Goal: Find contact information: Find contact information

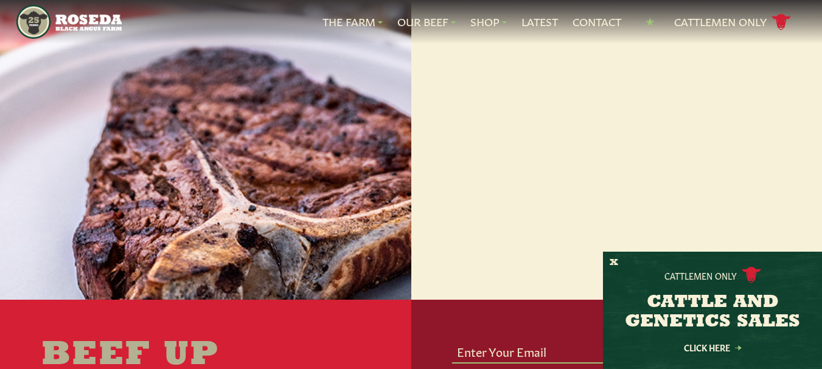
scroll to position [2182, 0]
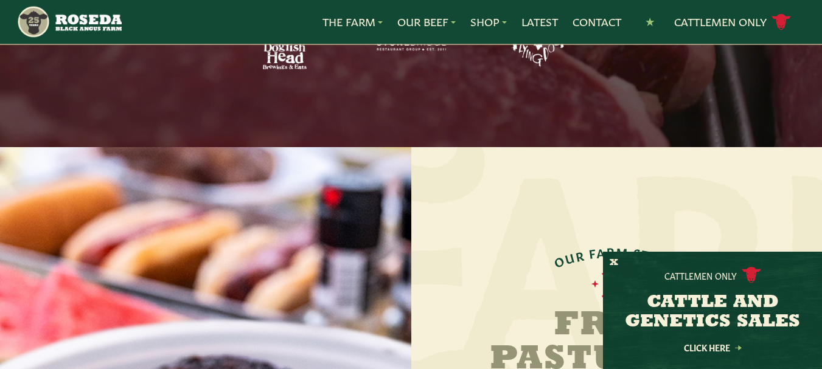
scroll to position [2182, 0]
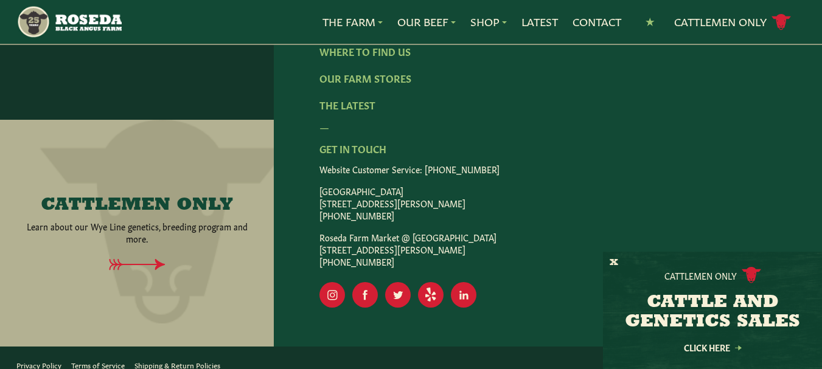
click at [608, 262] on div "Cattlemen Only CATTLE AND GENETICS SALES Click Here" at bounding box center [712, 310] width 219 height 117
click at [610, 262] on button "X" at bounding box center [613, 263] width 9 height 13
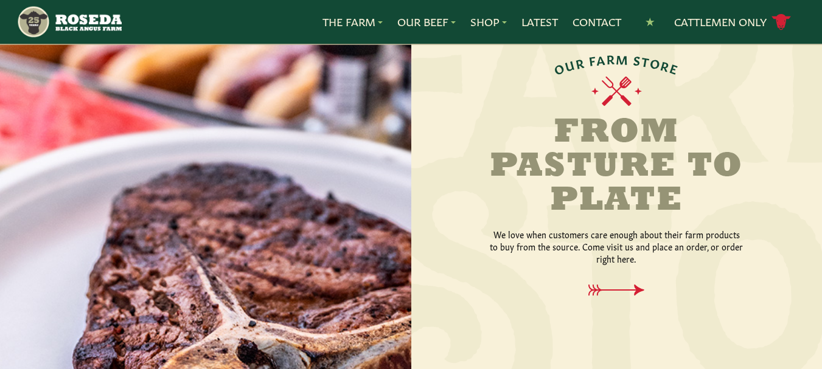
scroll to position [1269, 0]
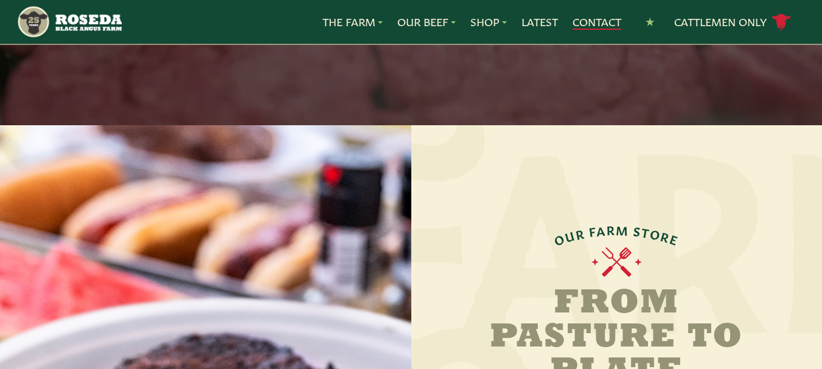
click at [589, 27] on link "Contact" at bounding box center [596, 22] width 49 height 16
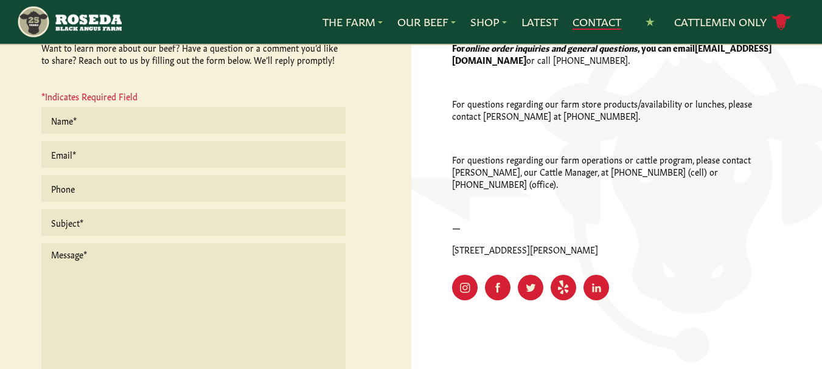
scroll to position [243, 0]
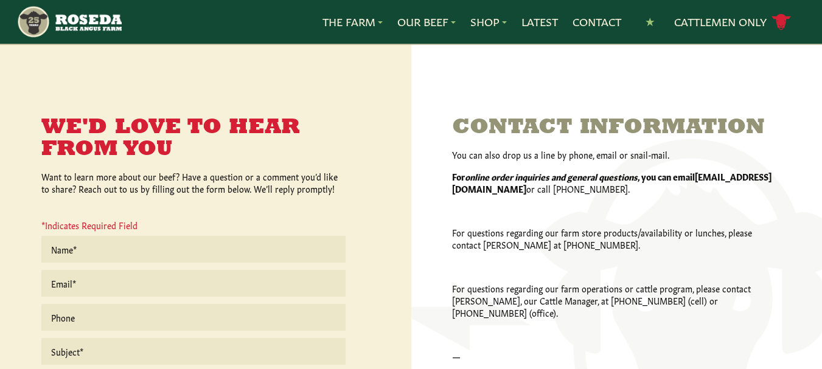
click at [92, 20] on img "Main Navigation" at bounding box center [68, 22] width 105 height 34
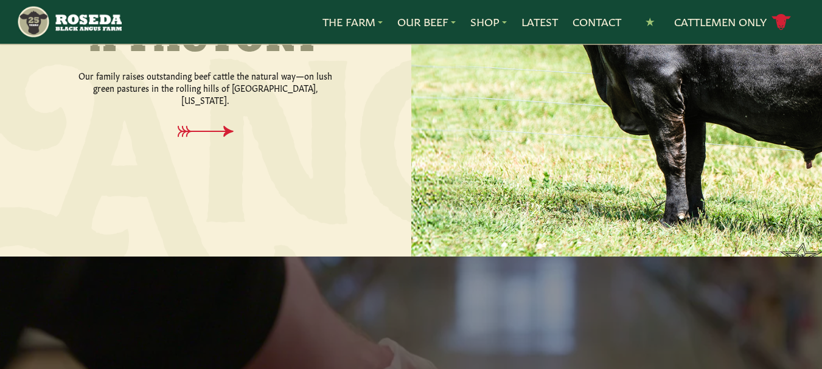
scroll to position [669, 0]
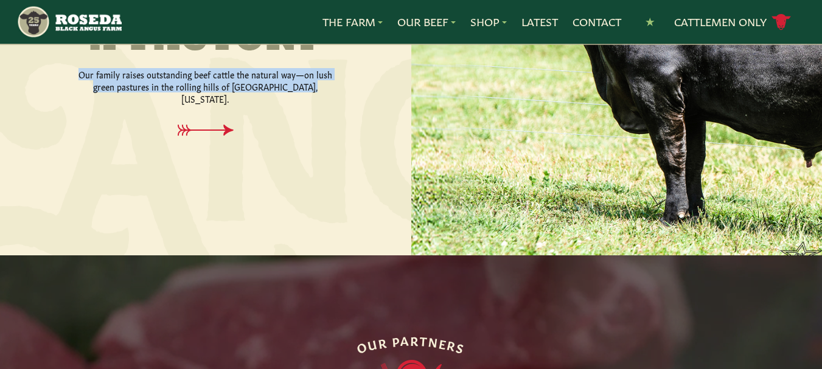
copy p "Our family raises outstanding beef cattle the natural way—on lush green pasture…"
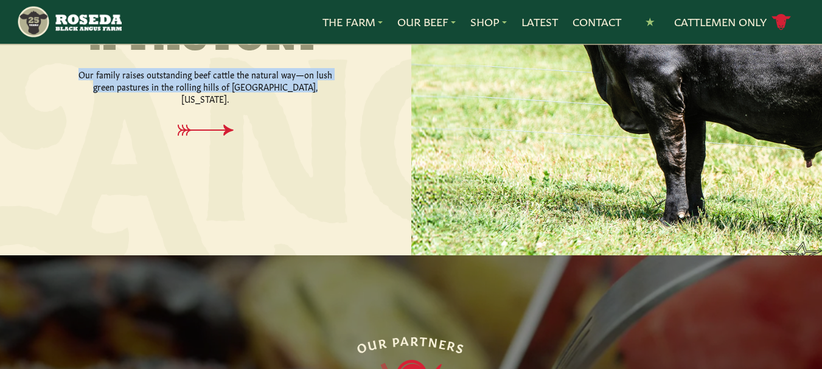
drag, startPoint x: 83, startPoint y: 69, endPoint x: 310, endPoint y: 92, distance: 228.1
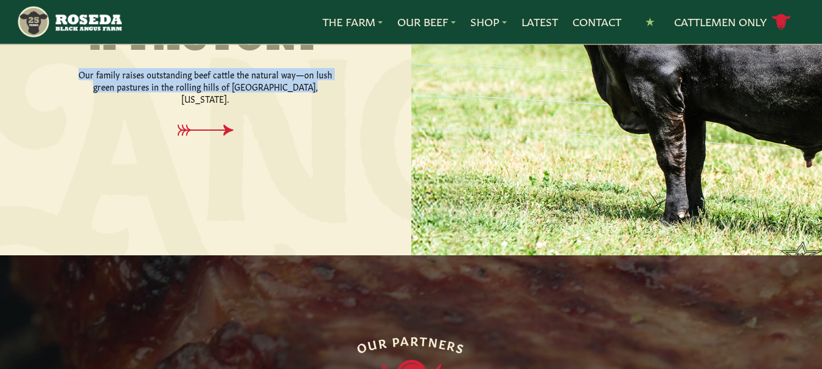
click at [310, 92] on p "Our family raises outstanding beef cattle the natural way—on lush green pasture…" at bounding box center [205, 86] width 255 height 36
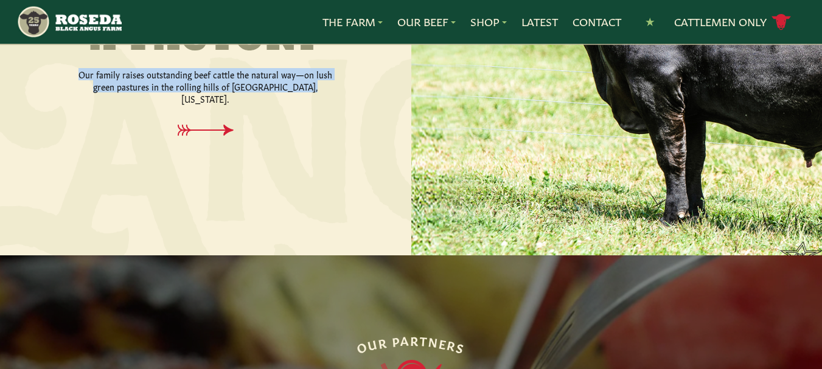
click at [226, 71] on p "Our family raises outstanding beef cattle the natural way—on lush green pasture…" at bounding box center [205, 86] width 255 height 36
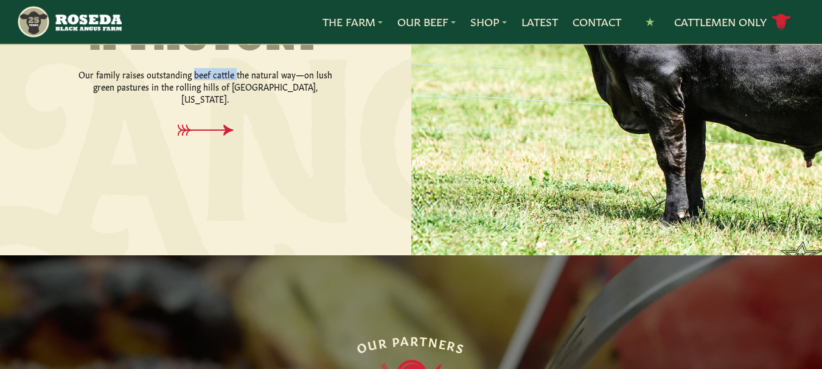
copy p "beef cattle"
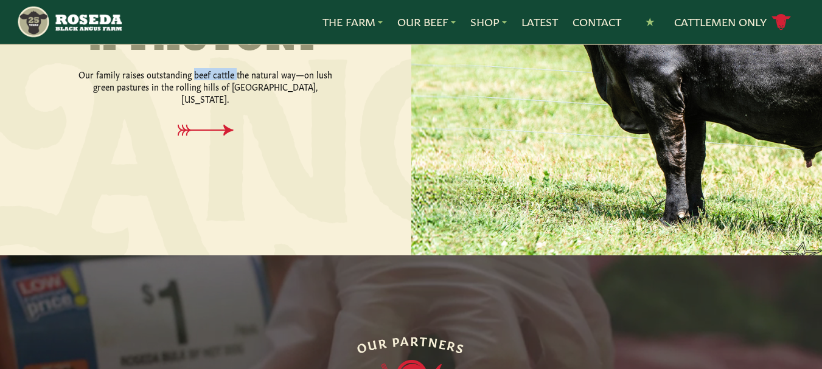
drag, startPoint x: 207, startPoint y: 75, endPoint x: 235, endPoint y: 75, distance: 28.0
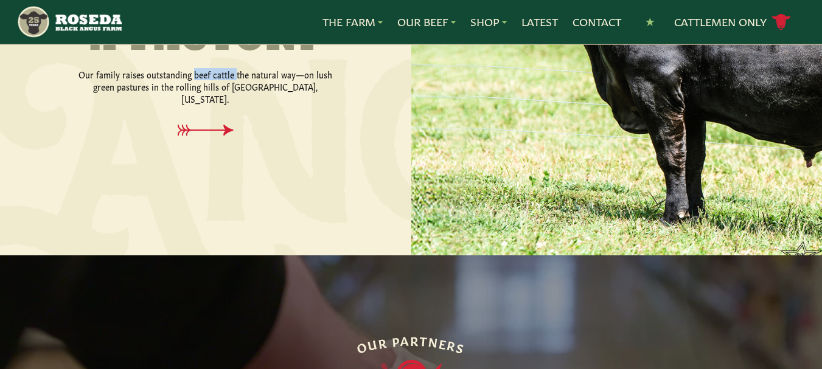
click at [235, 75] on p "Our family raises outstanding beef cattle the natural way—on lush green pasture…" at bounding box center [205, 86] width 255 height 36
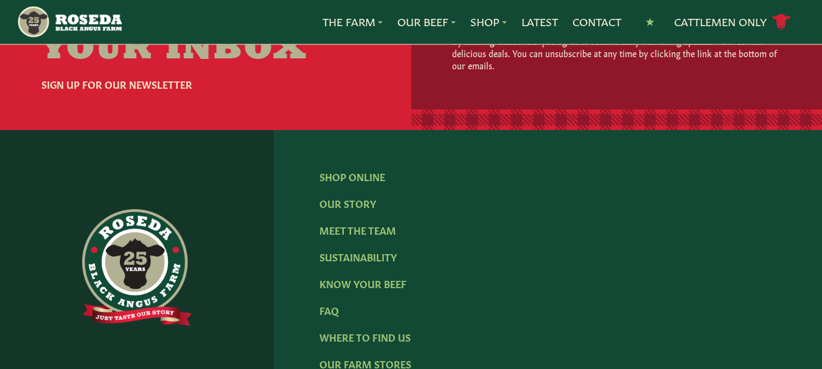
scroll to position [2182, 0]
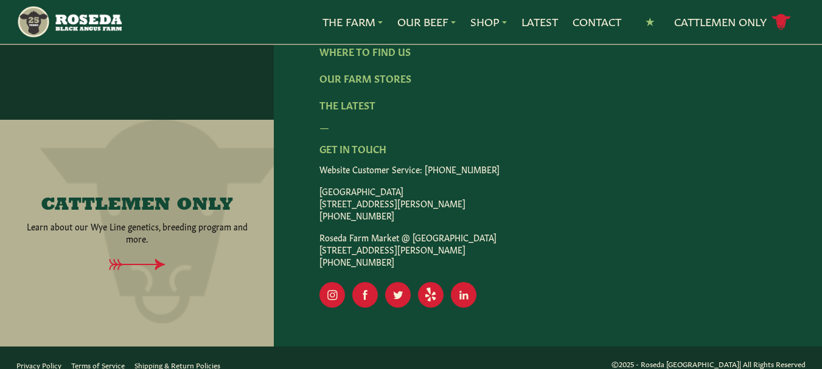
copy p "[STREET_ADDRESS][PERSON_NAME]"
drag, startPoint x: 470, startPoint y: 189, endPoint x: 318, endPoint y: 195, distance: 152.2
click at [318, 195] on div "Shop Online Our Story Meet The Team Sustainability Know Your Beef FAQ Where To …" at bounding box center [548, 95] width 548 height 502
